Goal: Find specific page/section: Find specific page/section

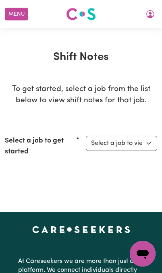
click at [152, 15] on icon "My Account" at bounding box center [151, 14] width 10 height 10
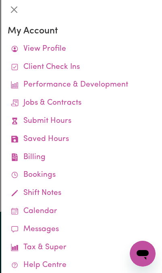
click at [75, 106] on link "Jobs & Contracts" at bounding box center [82, 103] width 148 height 18
click at [91, 86] on link "Performance & Development" at bounding box center [82, 85] width 148 height 18
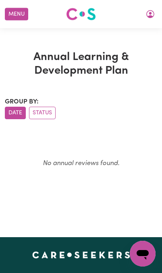
click at [151, 16] on icon "My Account" at bounding box center [150, 14] width 8 height 8
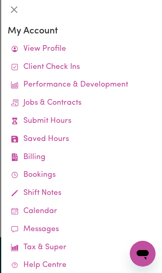
click at [75, 104] on link "Jobs & Contracts" at bounding box center [82, 103] width 148 height 18
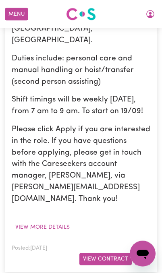
click at [97, 253] on button "View Contract" at bounding box center [105, 259] width 52 height 13
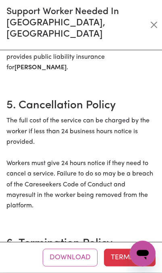
scroll to position [490, 0]
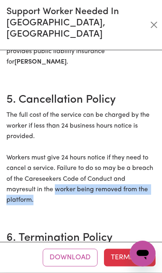
click at [96, 134] on p "The full cost of the service can be charged by the worker if less than 24 busin…" at bounding box center [80, 158] width 149 height 96
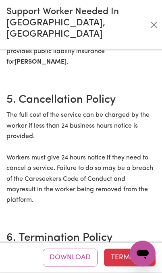
click at [97, 128] on p "The full cost of the service can be charged by the worker if less than 24 busin…" at bounding box center [80, 158] width 149 height 96
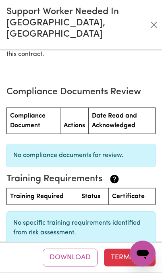
scroll to position [1364, 0]
